Goal: Task Accomplishment & Management: Use online tool/utility

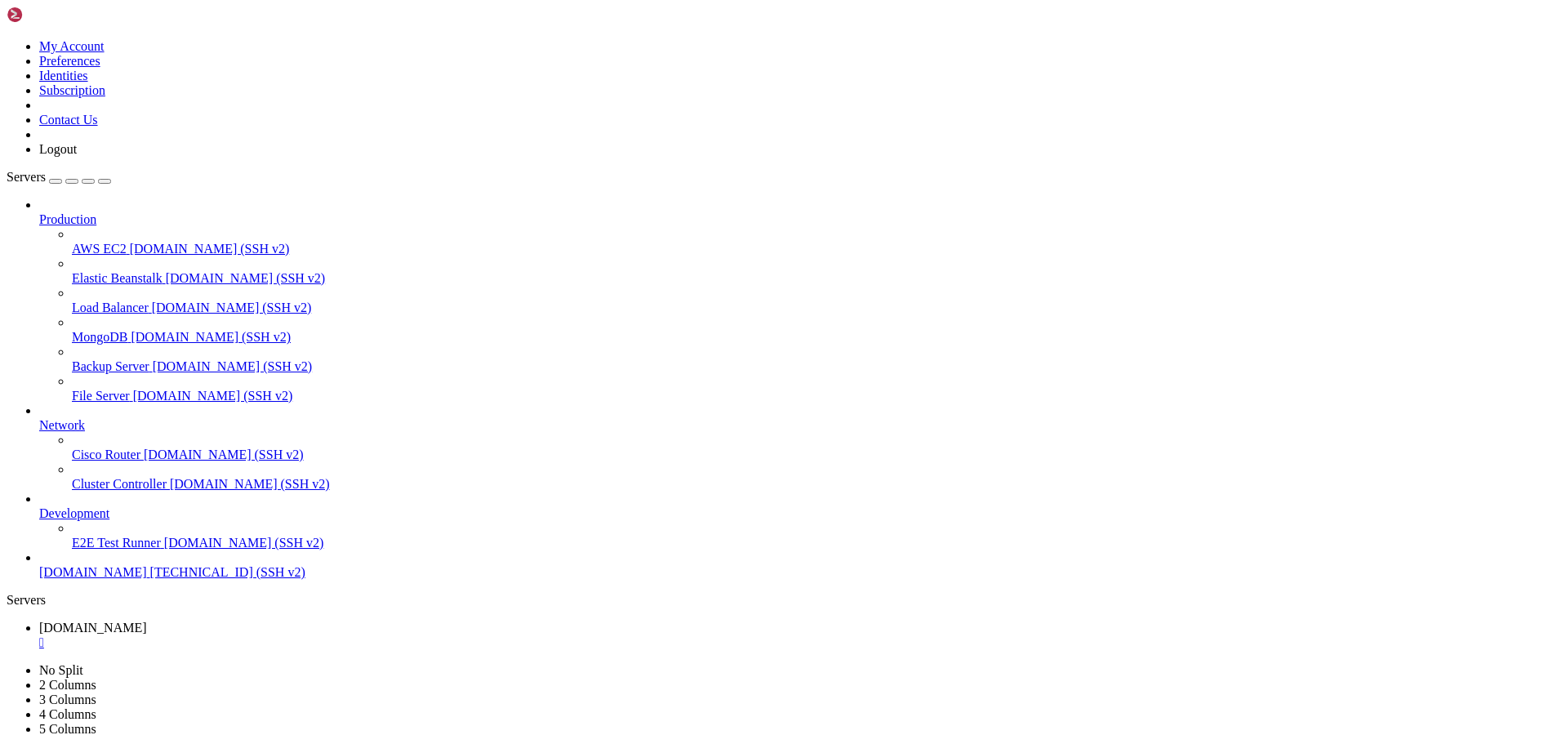
scroll to position [15, 3]
drag, startPoint x: 299, startPoint y: 1410, endPoint x: 704, endPoint y: 1410, distance: 405.0
drag, startPoint x: 141, startPoint y: 1442, endPoint x: 149, endPoint y: 1455, distance: 15.3
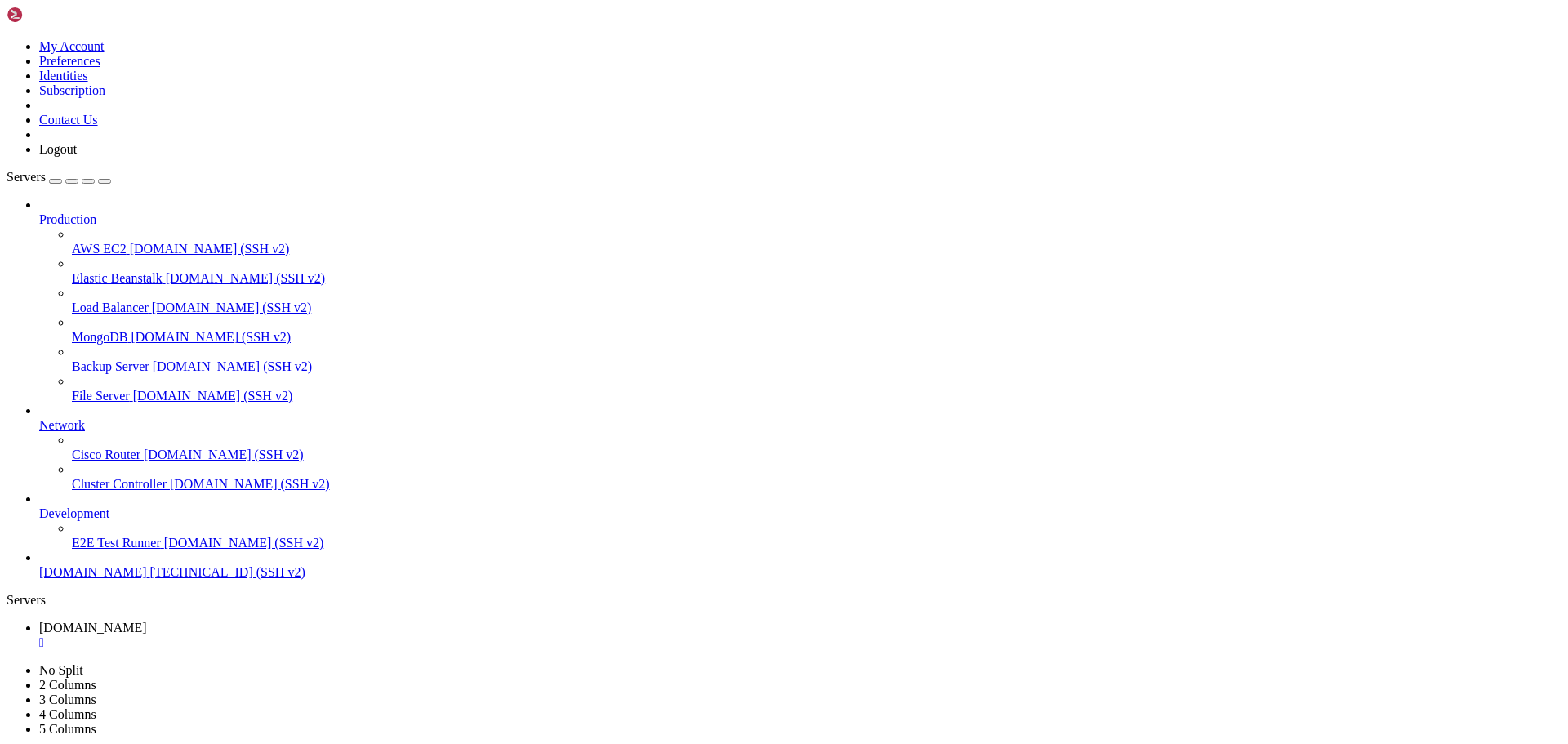
scroll to position [708, 0]
drag, startPoint x: 144, startPoint y: 1533, endPoint x: 179, endPoint y: 1551, distance: 39.4
drag, startPoint x: 151, startPoint y: 1529, endPoint x: 148, endPoint y: 1543, distance: 14.3
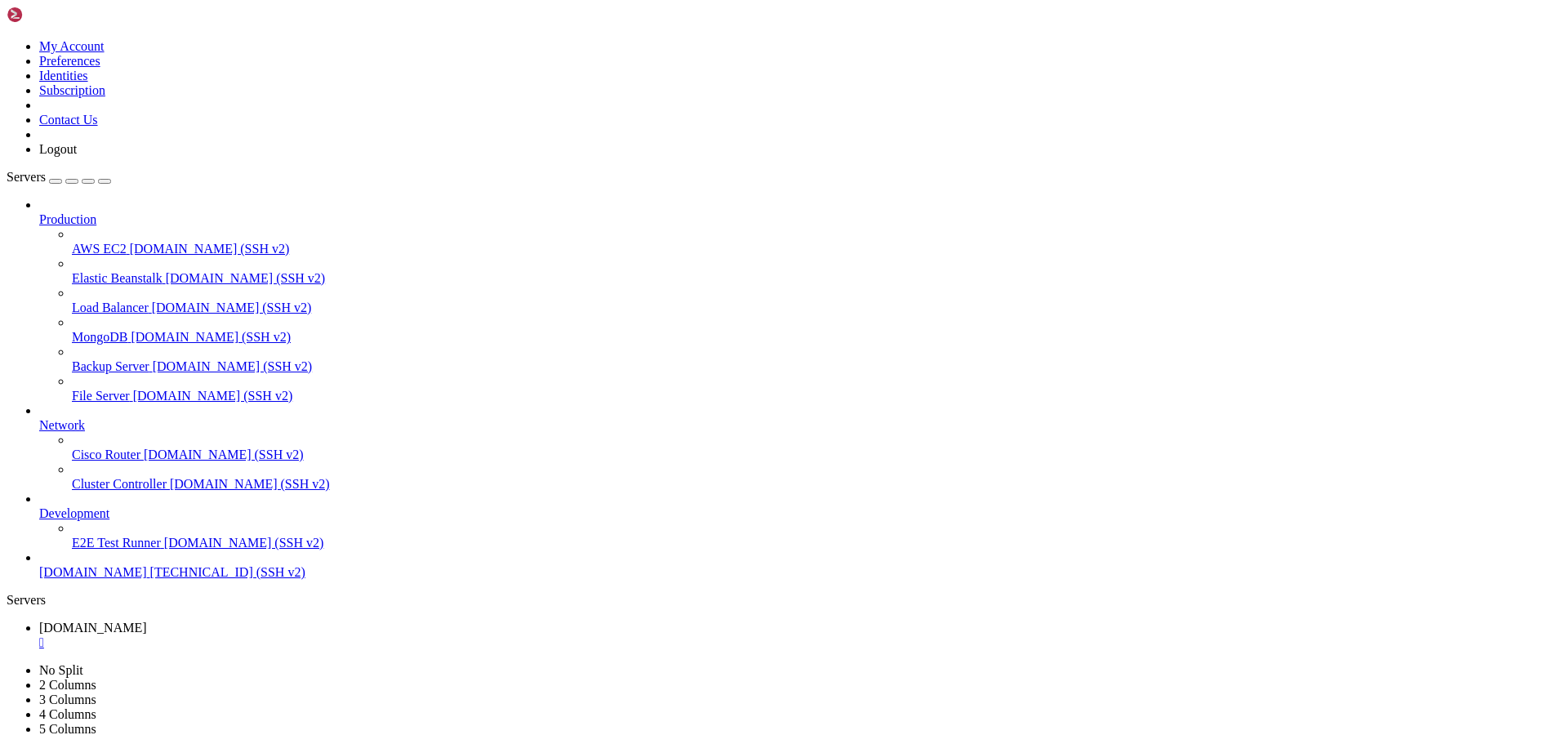
drag, startPoint x: 15, startPoint y: 1519, endPoint x: 299, endPoint y: 1534, distance: 284.4
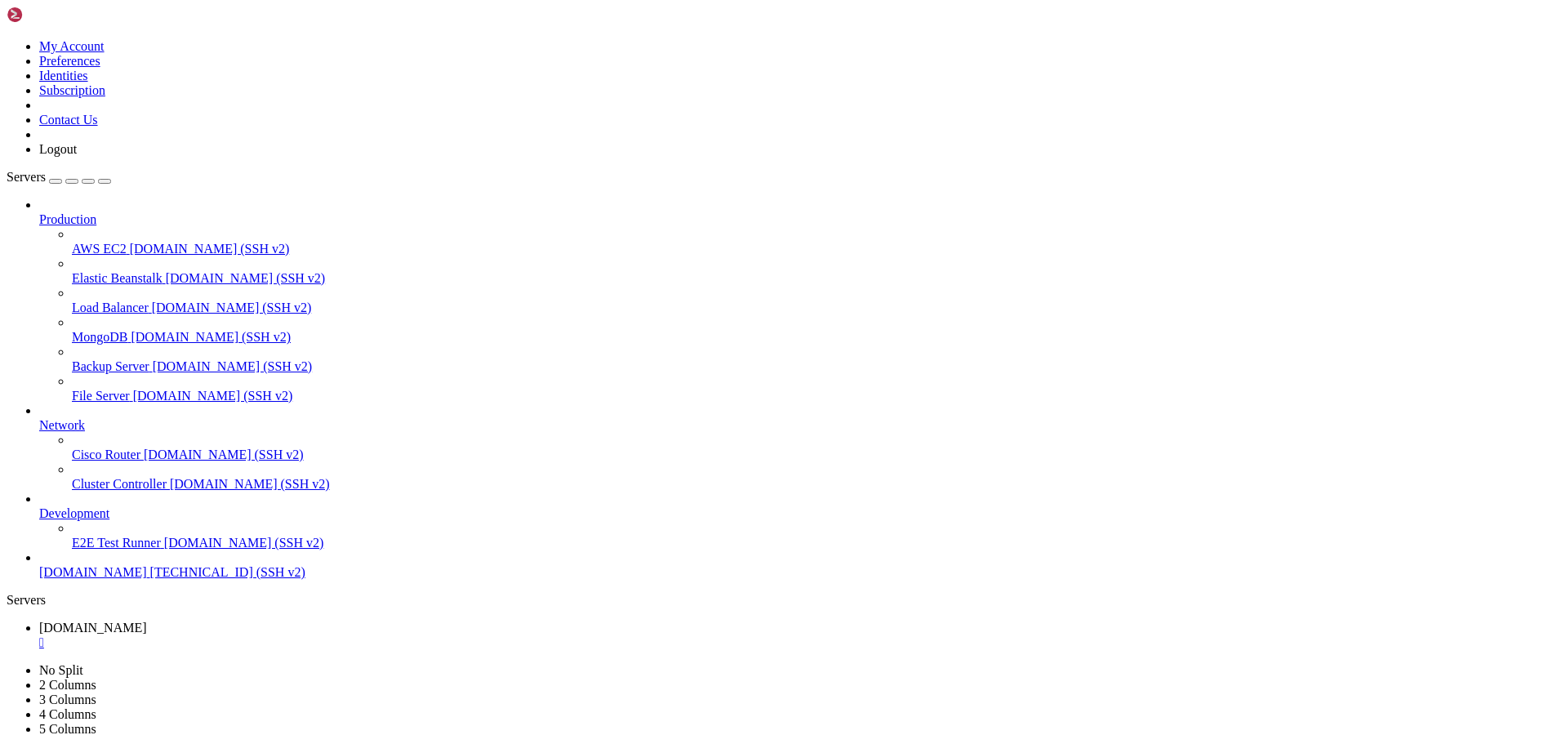
copy div "ERROR 1054 (42S22) at line 1: Unknown column 'active' in 'banners' root @ Ubunt…"
drag, startPoint x: 286, startPoint y: 1532, endPoint x: 239, endPoint y: 1531, distance: 47.0
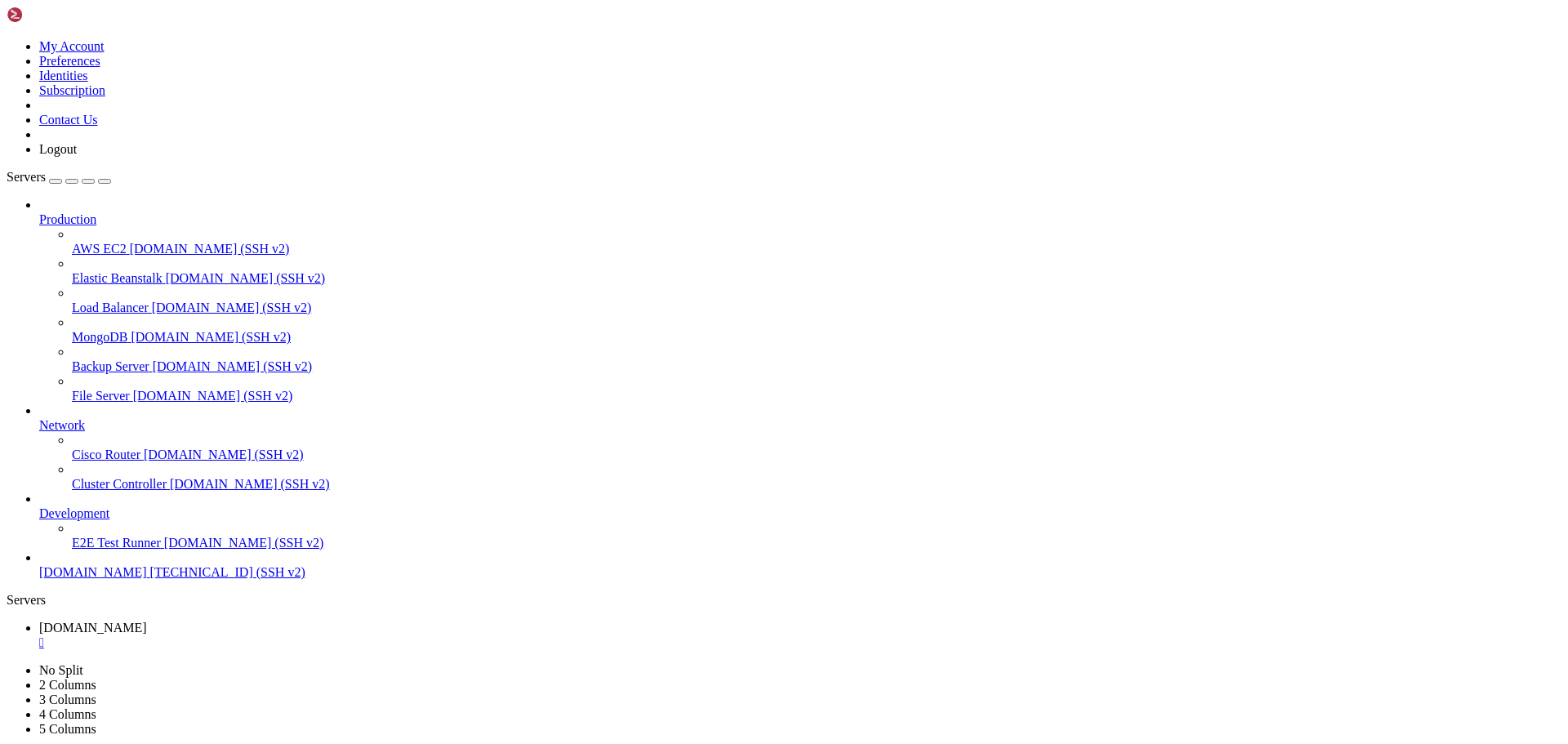
drag, startPoint x: 16, startPoint y: 1476, endPoint x: 489, endPoint y: 1618, distance: 493.9
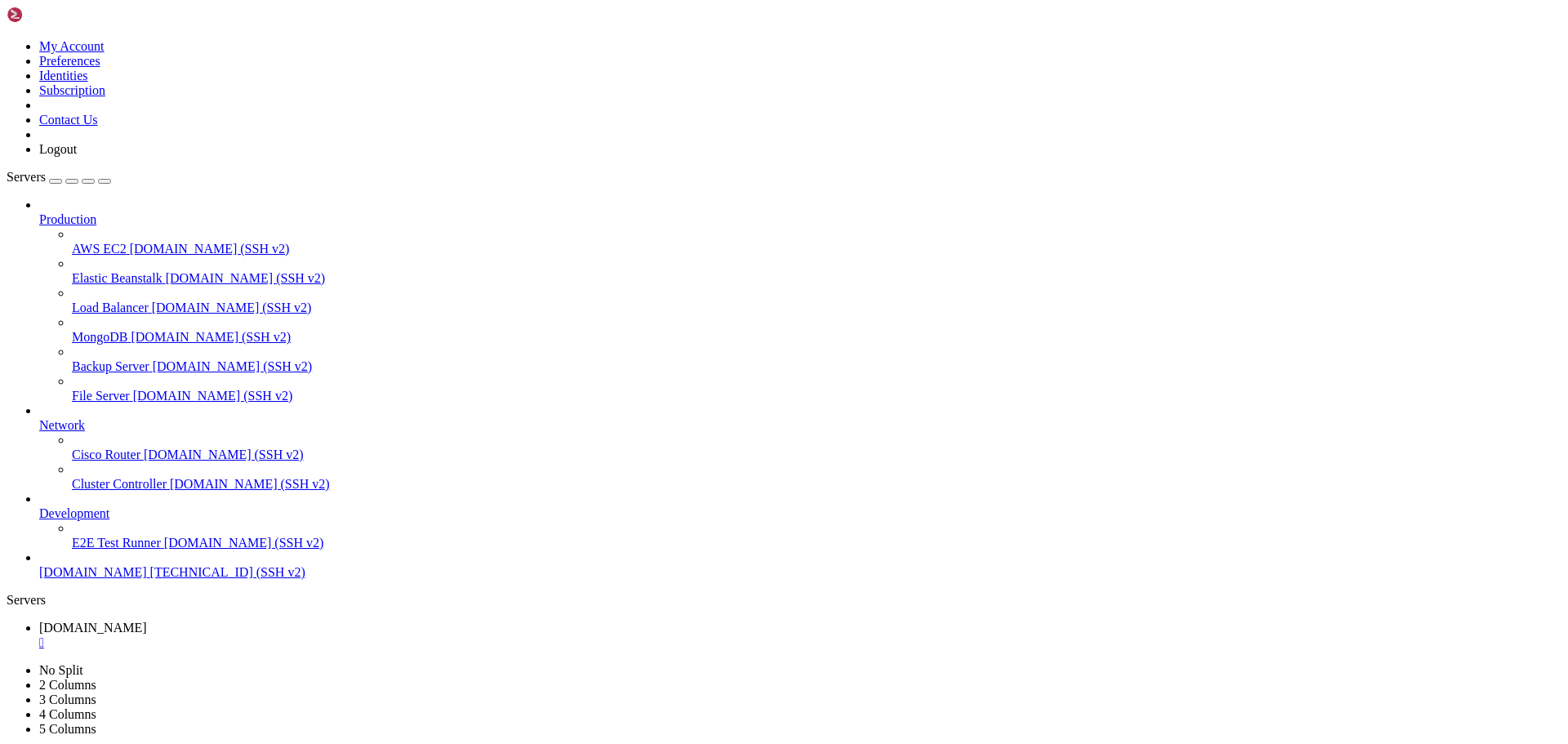
drag, startPoint x: 301, startPoint y: 1537, endPoint x: 57, endPoint y: 1538, distance: 244.0
drag, startPoint x: 107, startPoint y: 1530, endPoint x: 348, endPoint y: 1507, distance: 242.1
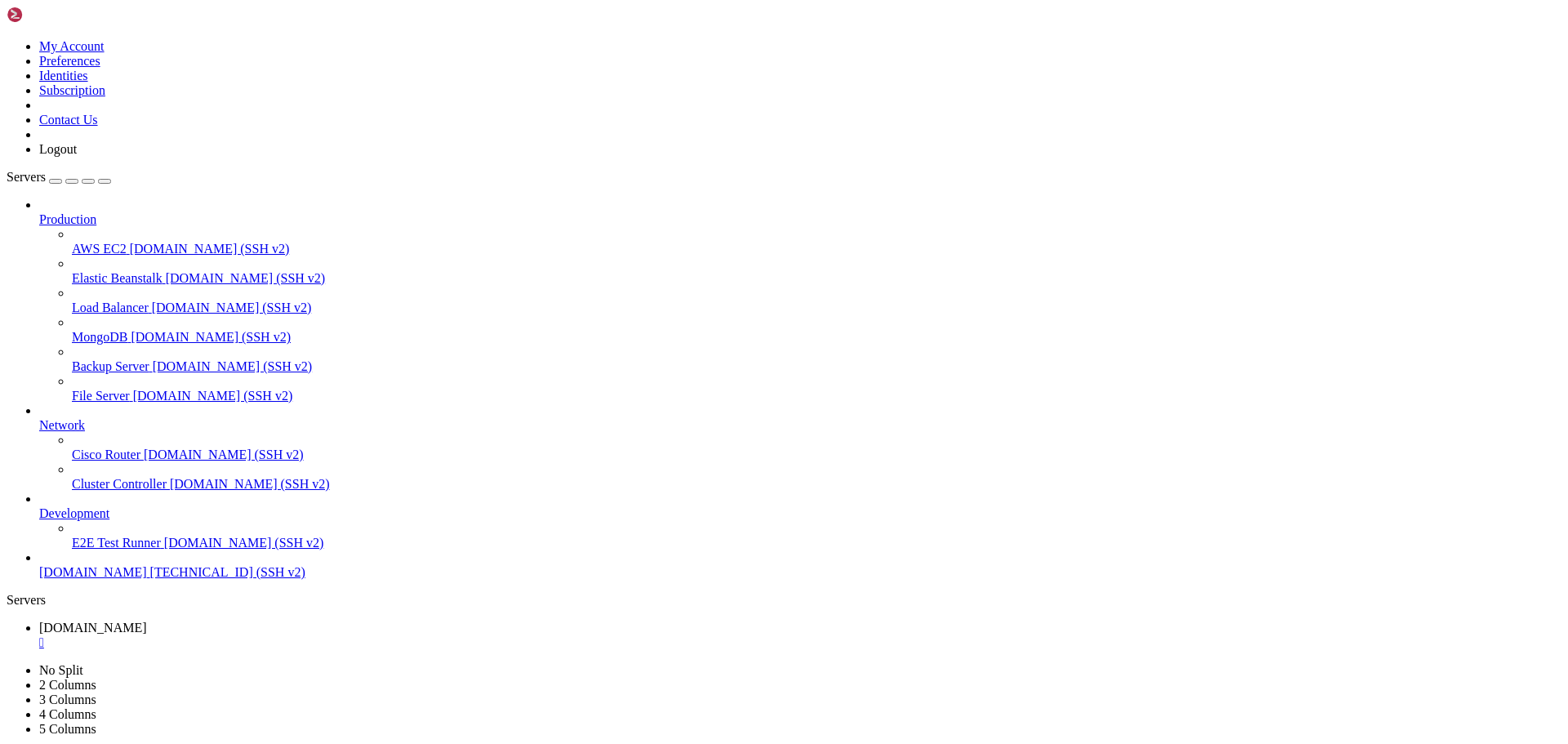
scroll to position [1450, 0]
